Goal: Register for event/course

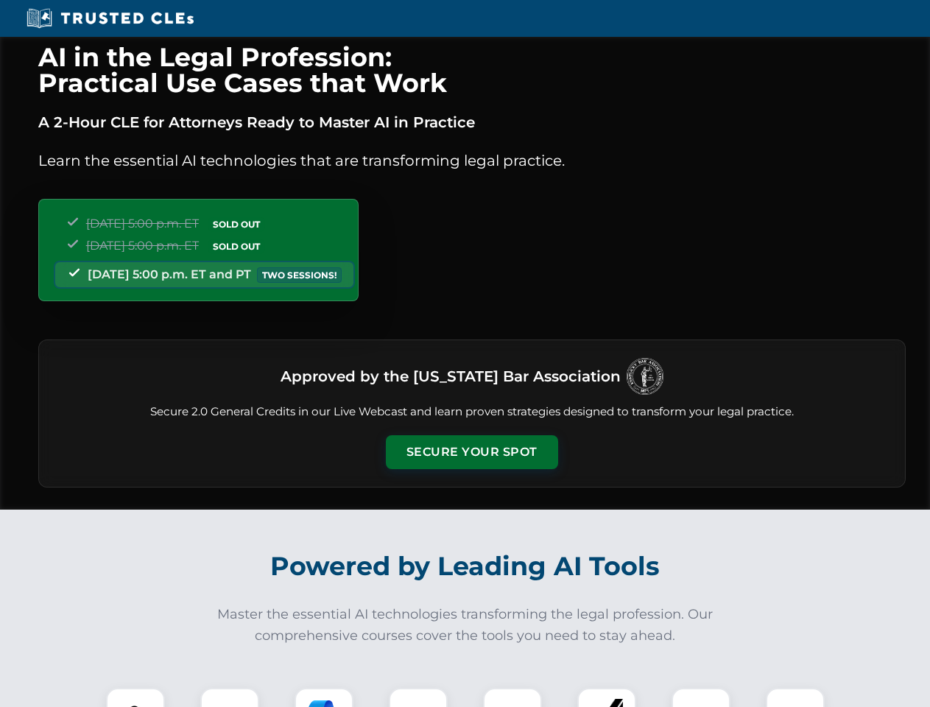
click at [471, 452] on button "Secure Your Spot" at bounding box center [472, 452] width 172 height 34
click at [135, 697] on img at bounding box center [135, 717] width 43 height 43
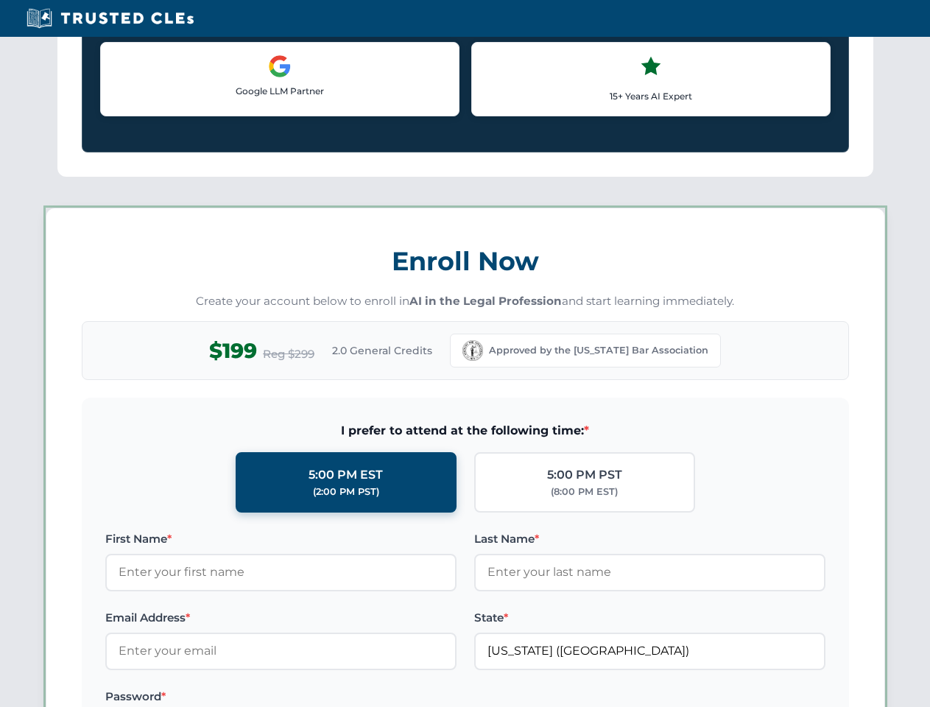
click at [230, 697] on div "AI in the Legal Profession: Practical Use Cases that Work A 2-Hour CLE for Atto…" at bounding box center [465, 690] width 930 height 3444
